Goal: Check status: Check status

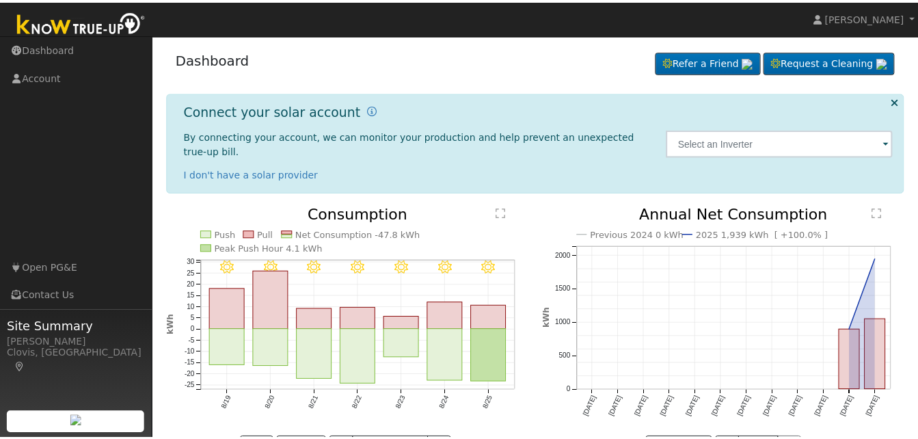
scroll to position [31, 0]
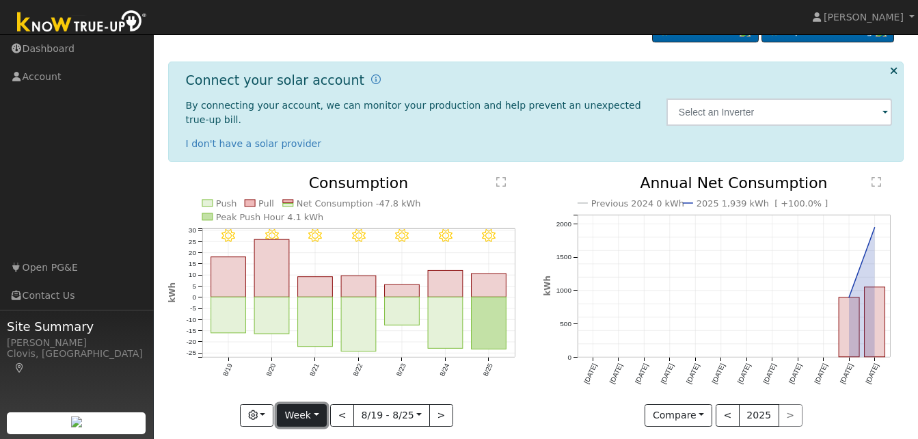
click at [319, 404] on button "Week" at bounding box center [302, 415] width 50 height 23
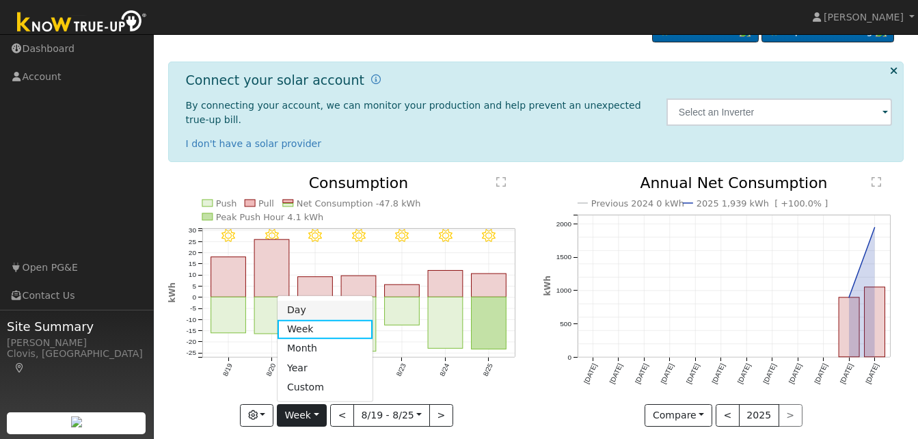
click at [314, 300] on link "Day" at bounding box center [325, 309] width 95 height 19
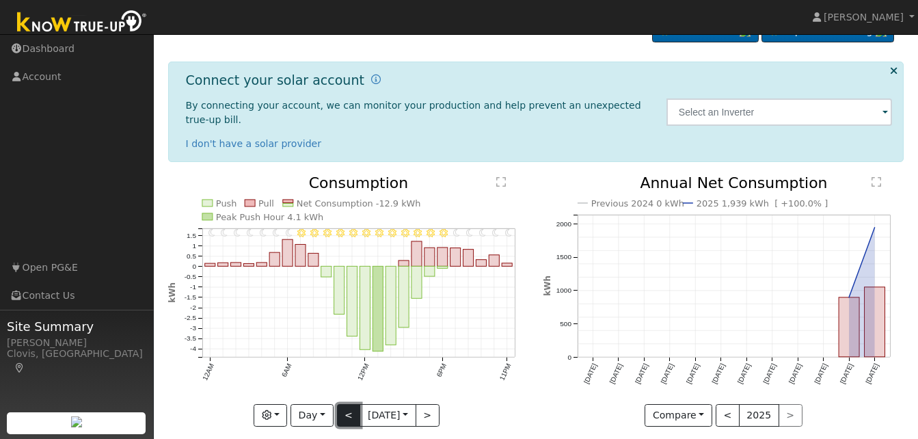
click at [341, 404] on button "<" at bounding box center [349, 415] width 24 height 23
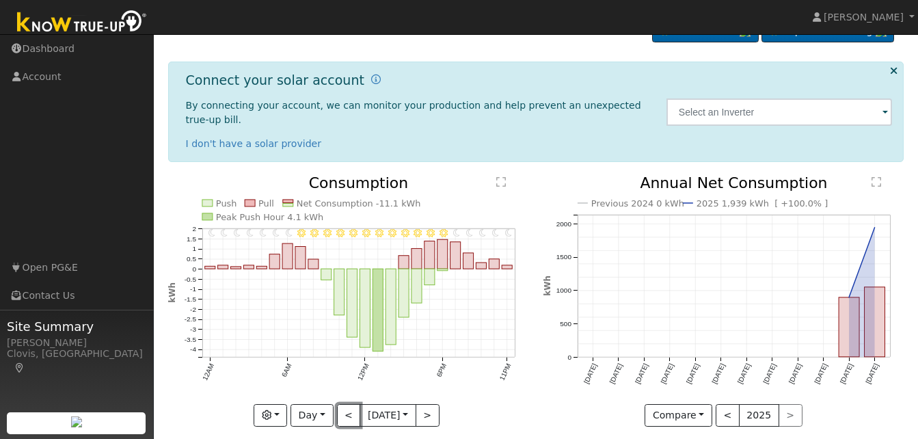
click at [343, 404] on button "<" at bounding box center [349, 415] width 24 height 23
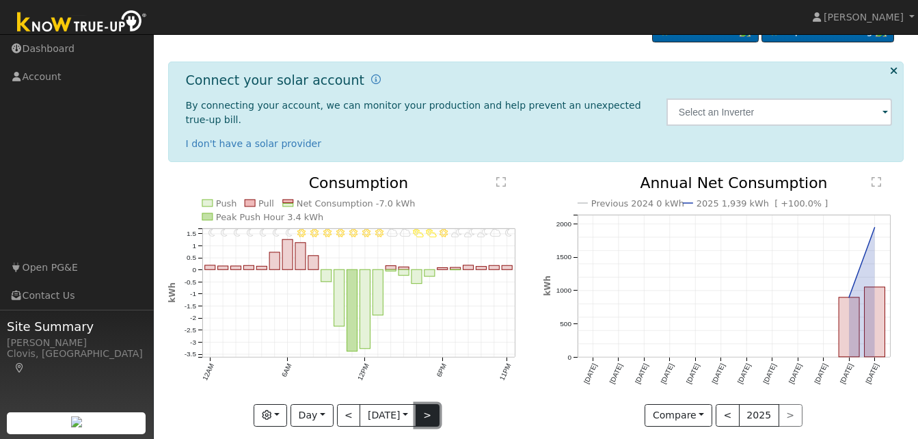
click at [425, 404] on button ">" at bounding box center [428, 415] width 24 height 23
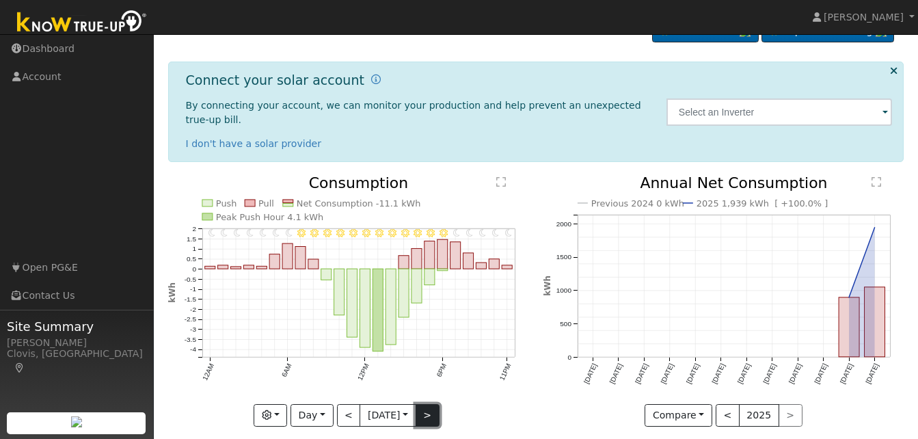
click at [426, 404] on button ">" at bounding box center [428, 415] width 24 height 23
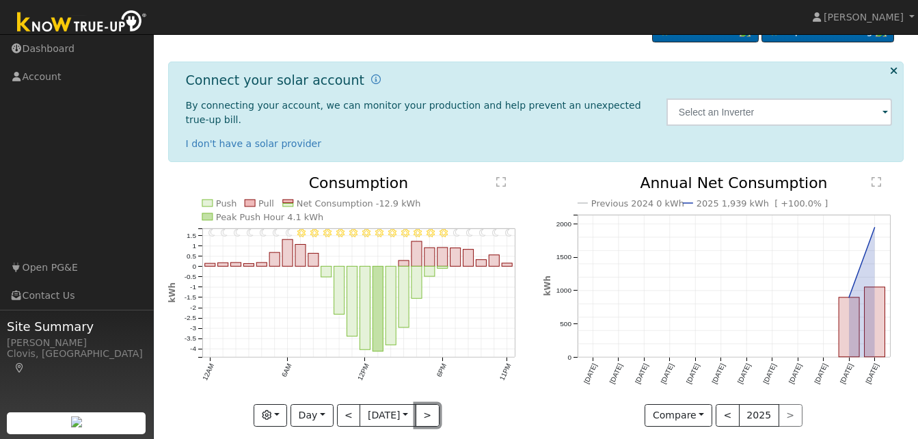
click at [427, 404] on button ">" at bounding box center [428, 415] width 24 height 23
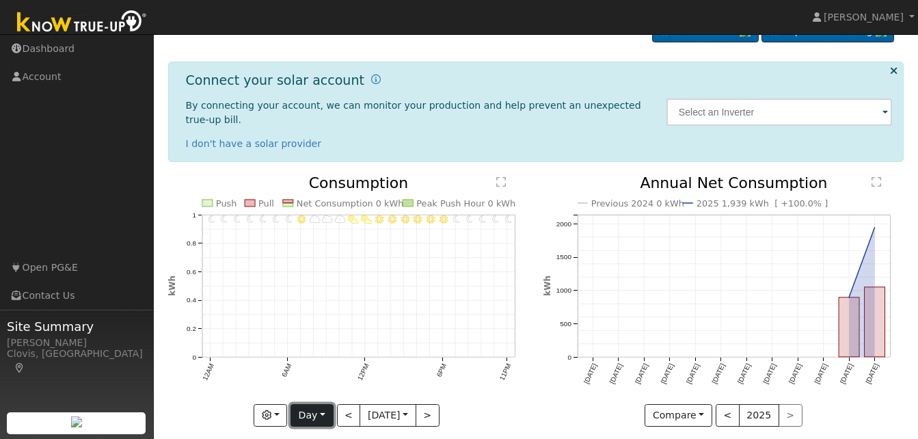
click at [318, 404] on button "Day" at bounding box center [312, 415] width 42 height 23
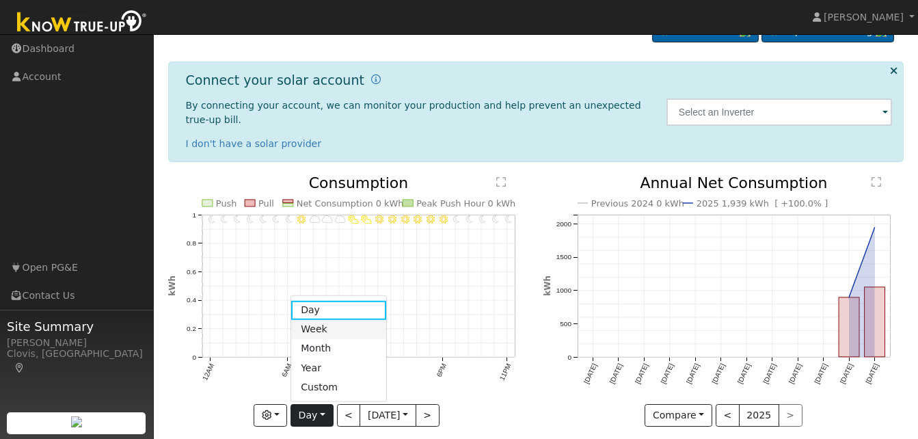
click at [324, 320] on link "Week" at bounding box center [338, 329] width 95 height 19
type input "[DATE]"
